Goal: Task Accomplishment & Management: Use online tool/utility

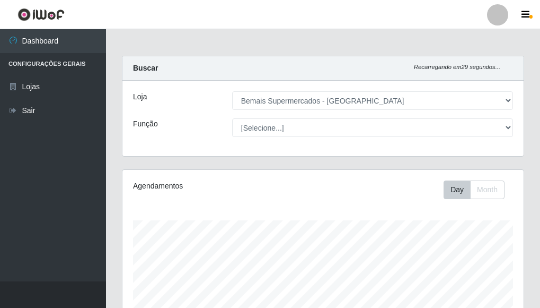
select select "249"
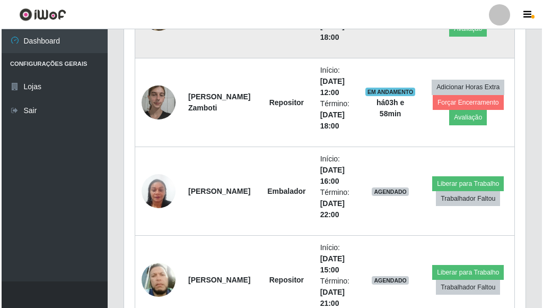
scroll to position [530, 0]
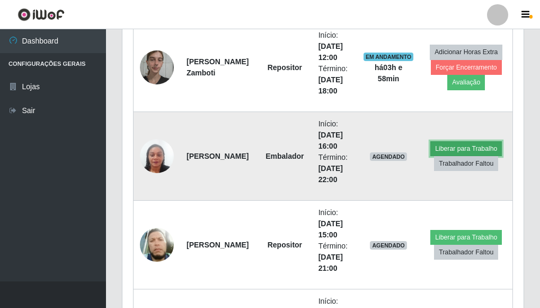
click at [473, 147] on button "Liberar para Trabalho" at bounding box center [467, 148] width 72 height 15
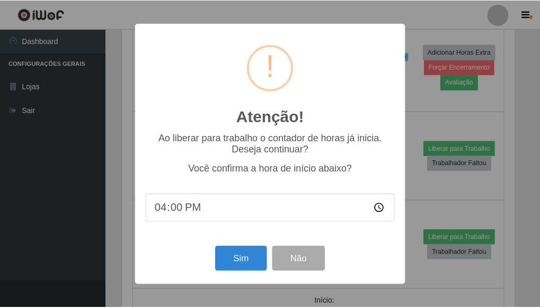
scroll to position [220, 395]
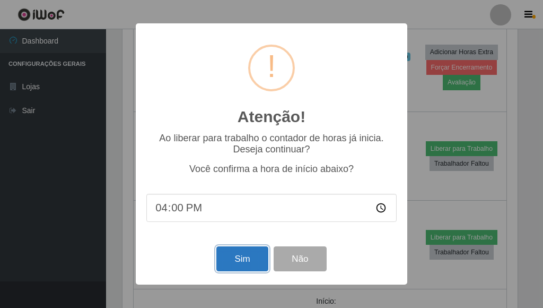
click at [243, 258] on button "Sim" at bounding box center [241, 258] width 51 height 25
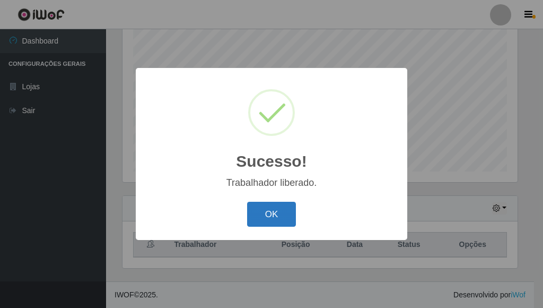
click at [277, 214] on button "OK" at bounding box center [271, 213] width 49 height 25
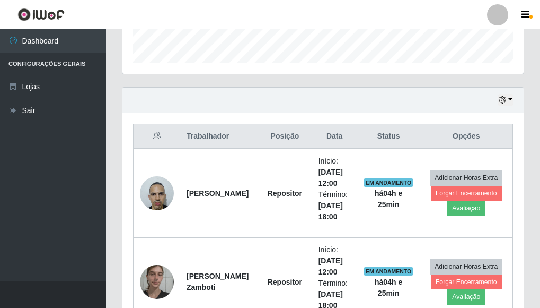
scroll to position [314, 0]
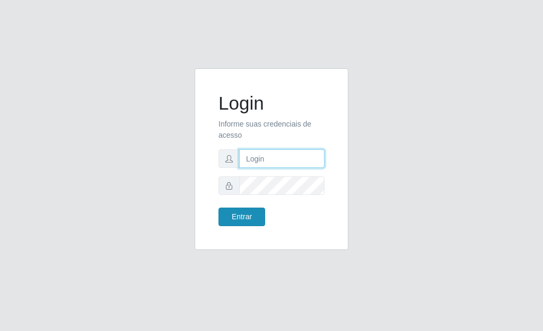
type input "[PERSON_NAME]"
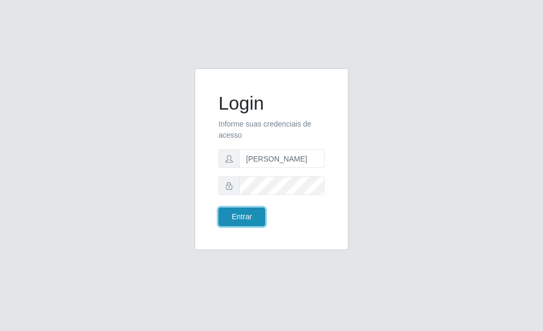
click at [250, 210] on button "Entrar" at bounding box center [241, 217] width 47 height 19
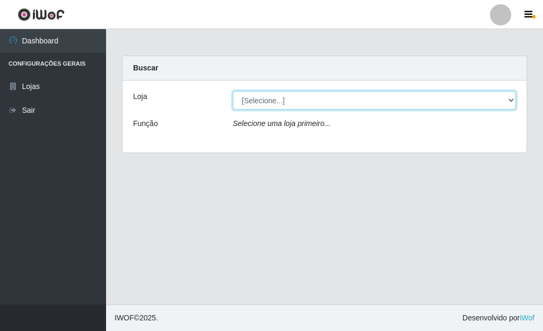
drag, startPoint x: 506, startPoint y: 99, endPoint x: 496, endPoint y: 96, distance: 11.1
click at [506, 99] on select "[Selecione...] Bemais Supermercados - [GEOGRAPHIC_DATA]" at bounding box center [374, 100] width 283 height 19
select select "249"
click at [233, 91] on select "[Selecione...] Bemais Supermercados - [GEOGRAPHIC_DATA]" at bounding box center [374, 100] width 283 height 19
